Goal: Information Seeking & Learning: Learn about a topic

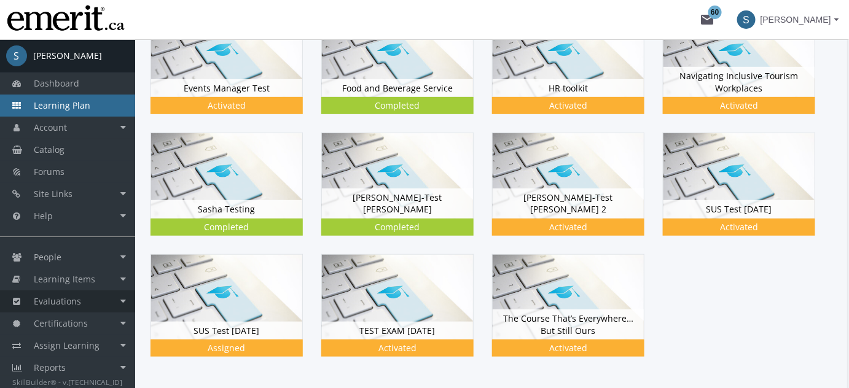
scroll to position [63, 0]
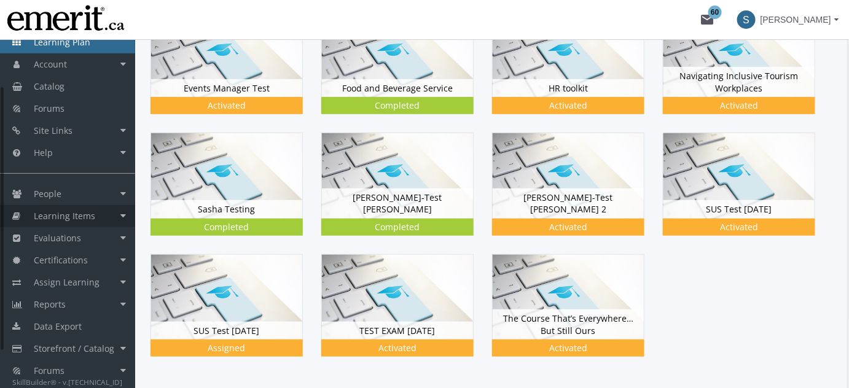
click at [80, 213] on span "Learning Items" at bounding box center [64, 216] width 61 height 12
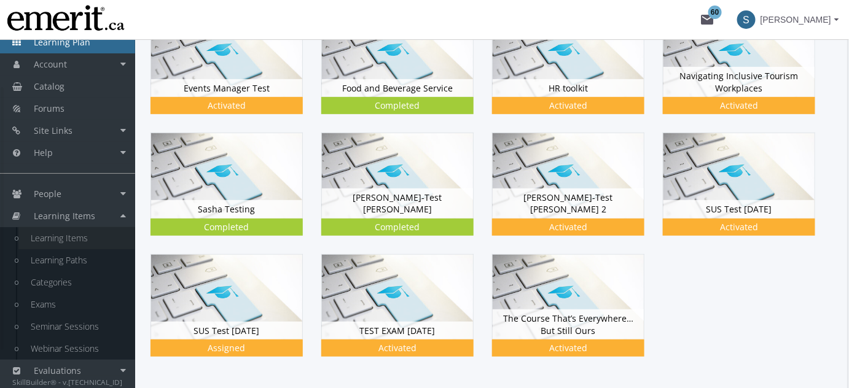
click at [86, 236] on link "Learning Items" at bounding box center [76, 238] width 117 height 22
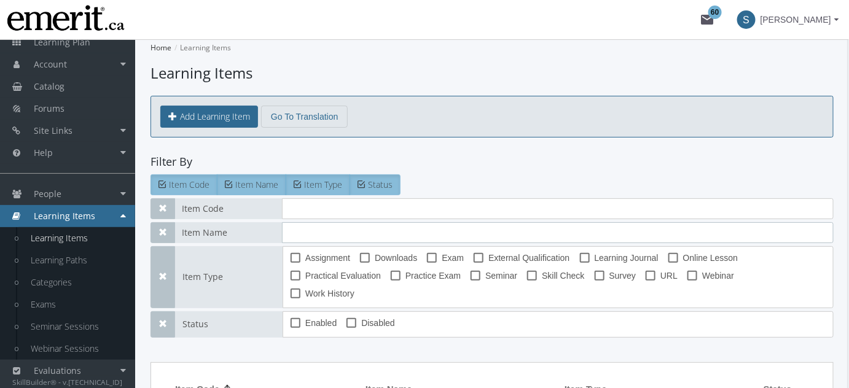
click at [314, 228] on input "text" at bounding box center [558, 232] width 552 height 21
type input "sas"
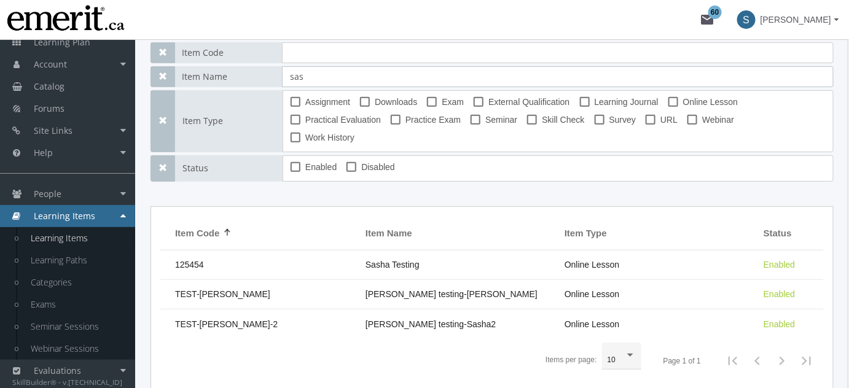
scroll to position [214, 0]
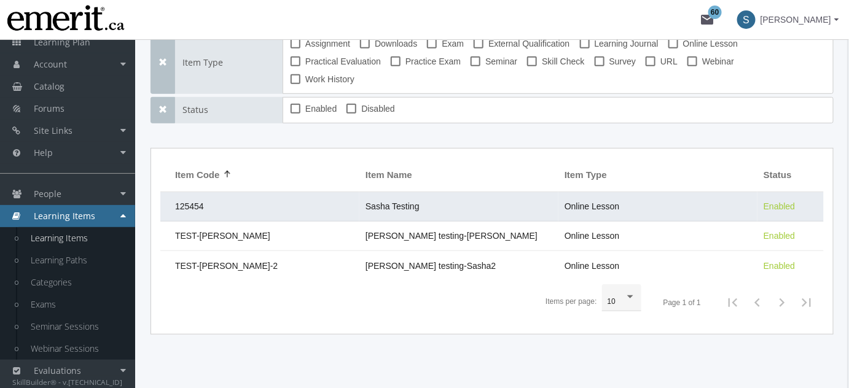
click at [296, 192] on td "125454" at bounding box center [259, 206] width 199 height 29
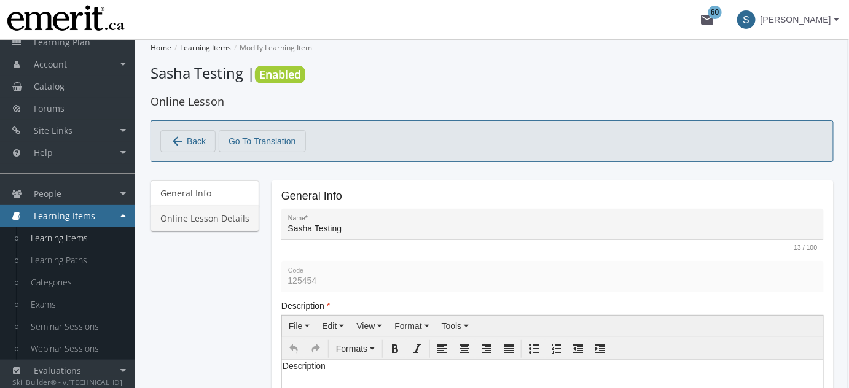
click at [189, 219] on link "Online Lesson Details" at bounding box center [204, 219] width 109 height 26
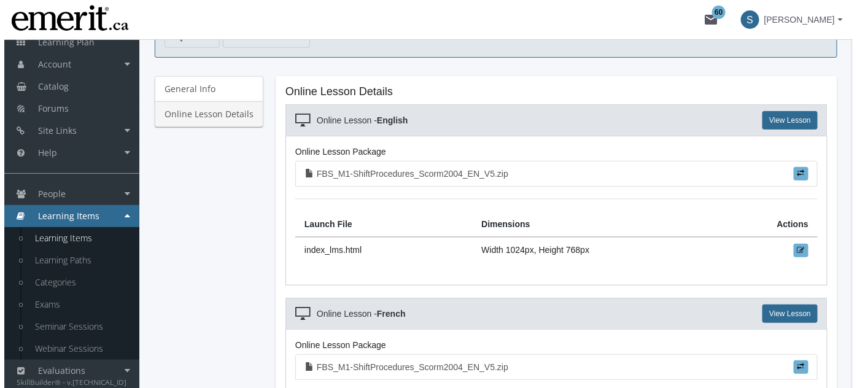
scroll to position [111, 0]
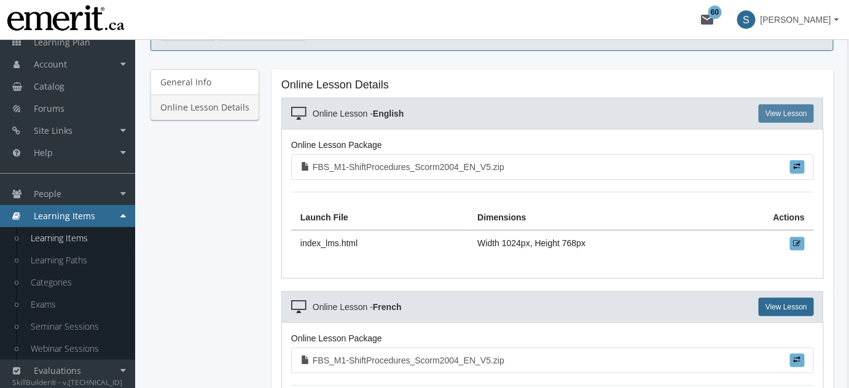
click at [775, 106] on link "View Lesson" at bounding box center [786, 113] width 55 height 18
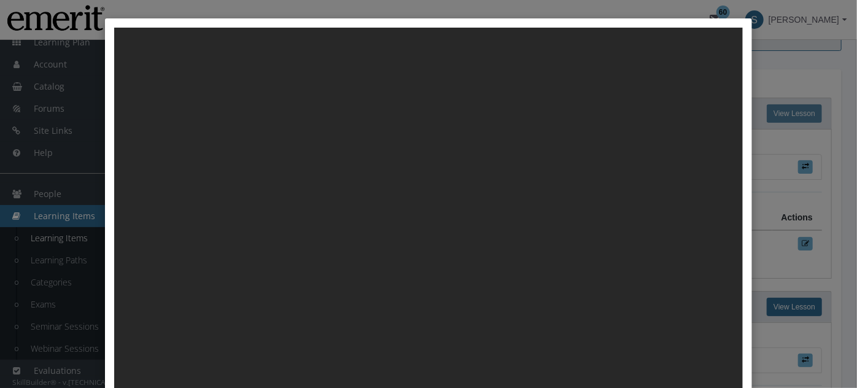
scroll to position [0, 0]
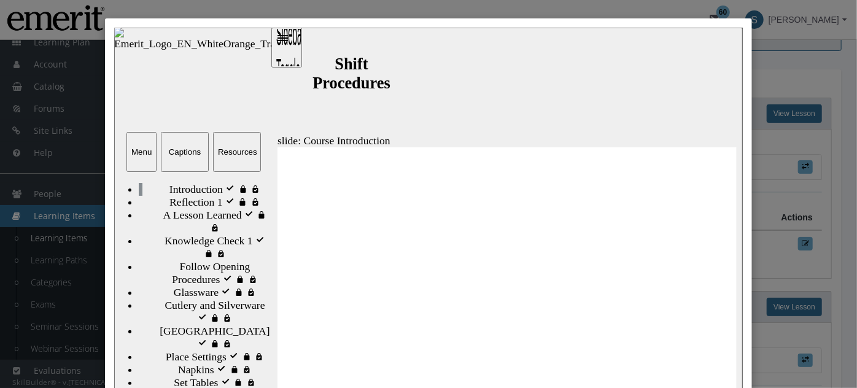
click at [224, 148] on div "Resources" at bounding box center [236, 151] width 38 height 9
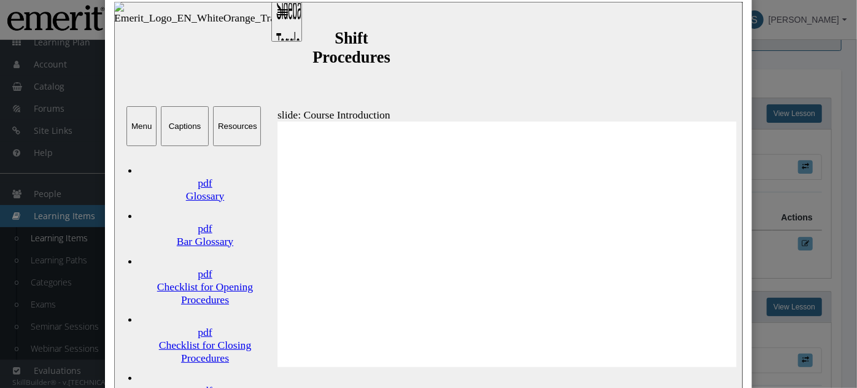
scroll to position [37, 0]
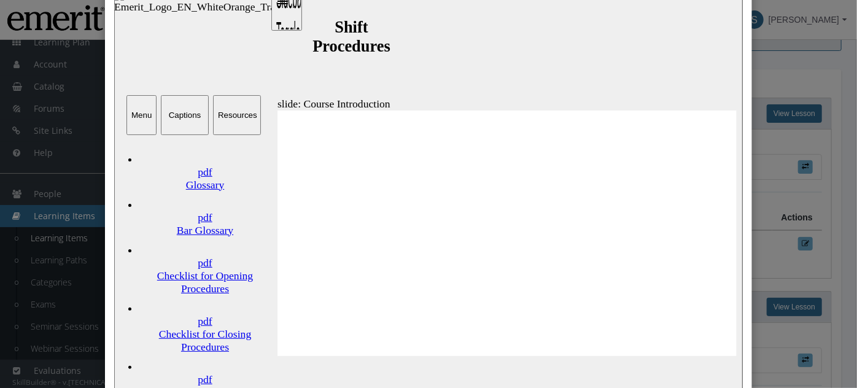
click at [166, 386] on div "Place Settings" at bounding box center [204, 392] width 133 height 13
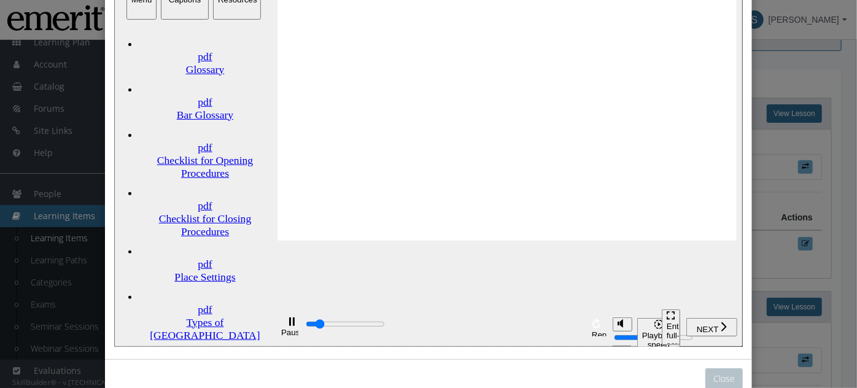
scroll to position [180, 0]
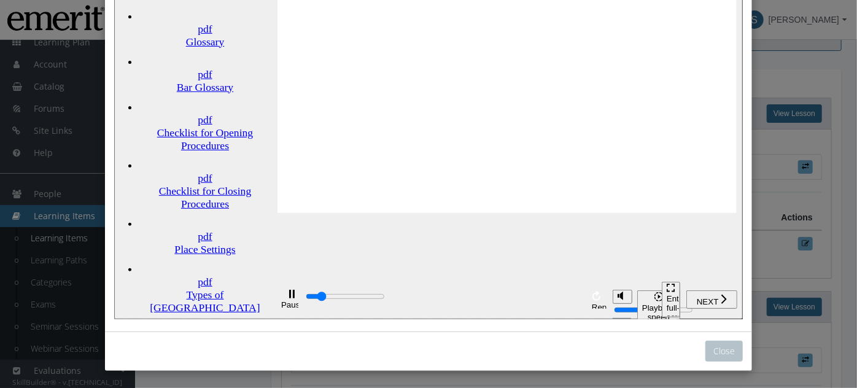
click at [284, 302] on div "Pause (Ctrl+Alt+P)" at bounding box center [291, 301] width 21 height 21
click at [384, 300] on input "slide progress" at bounding box center [344, 297] width 79 height 10
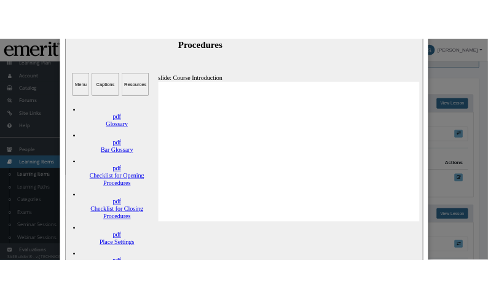
scroll to position [0, 0]
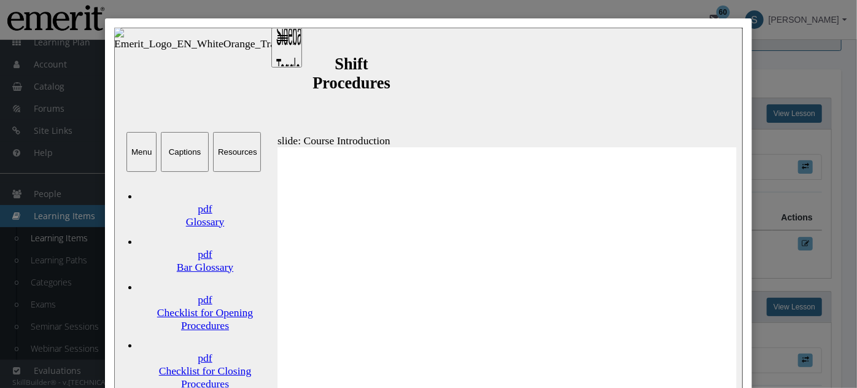
click at [801, 84] on div "Close" at bounding box center [428, 194] width 857 height 388
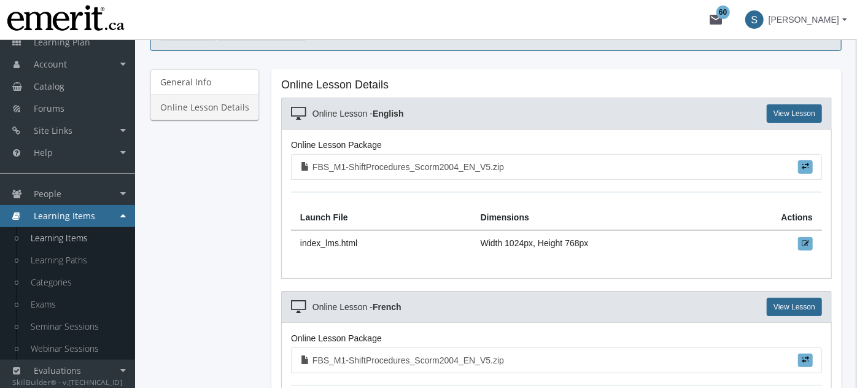
type input "105000"
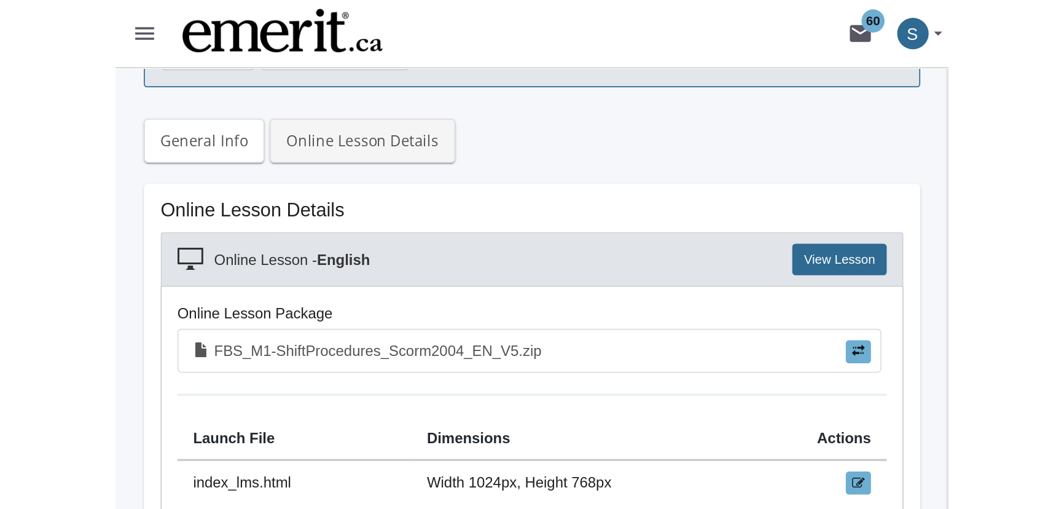
scroll to position [63, 0]
